Goal: Find specific page/section: Find specific page/section

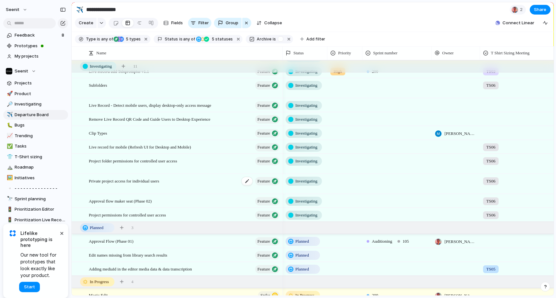
click at [153, 184] on span "Private project access for individual users" at bounding box center [124, 180] width 70 height 7
